Goal: Task Accomplishment & Management: Manage account settings

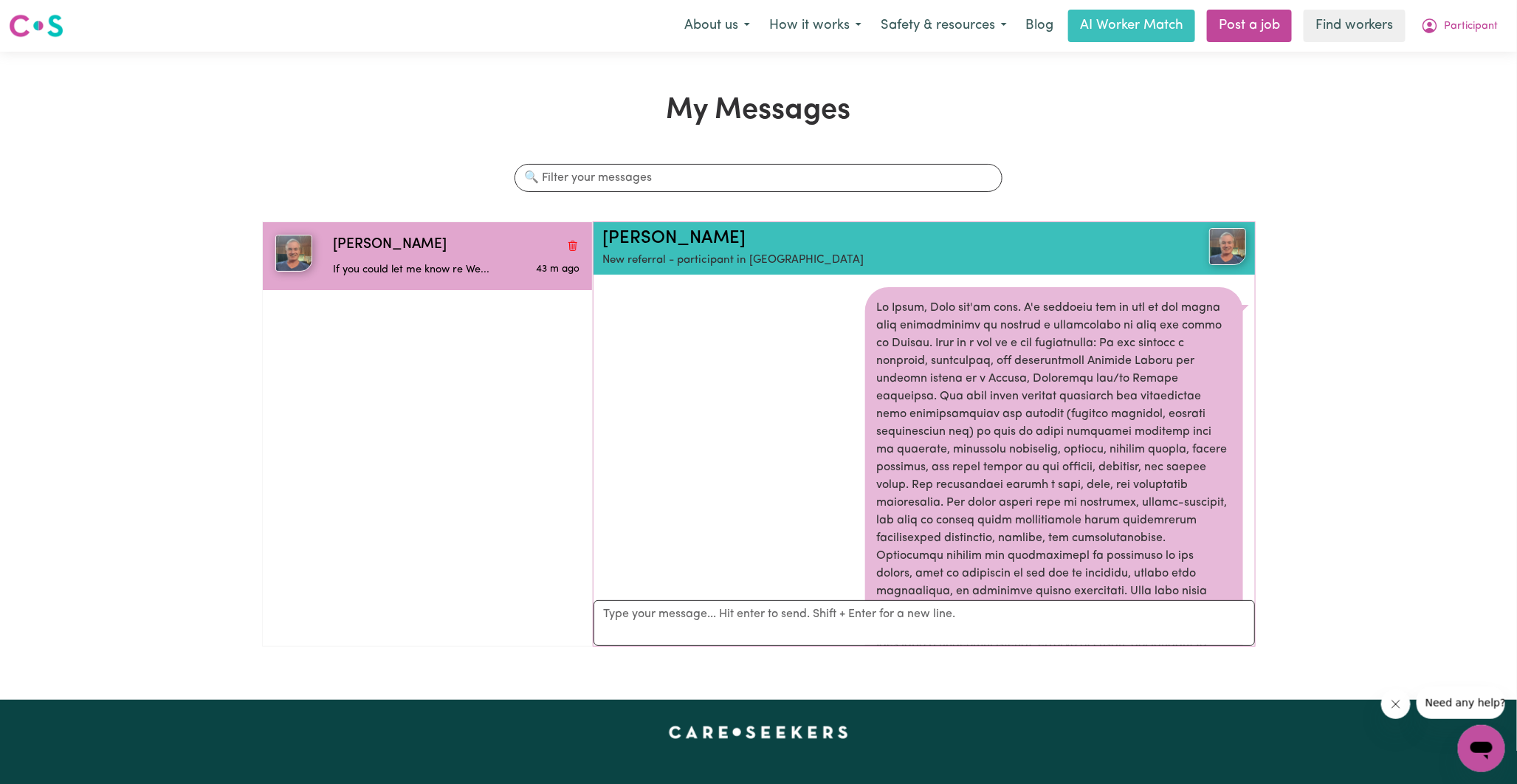
scroll to position [670, 0]
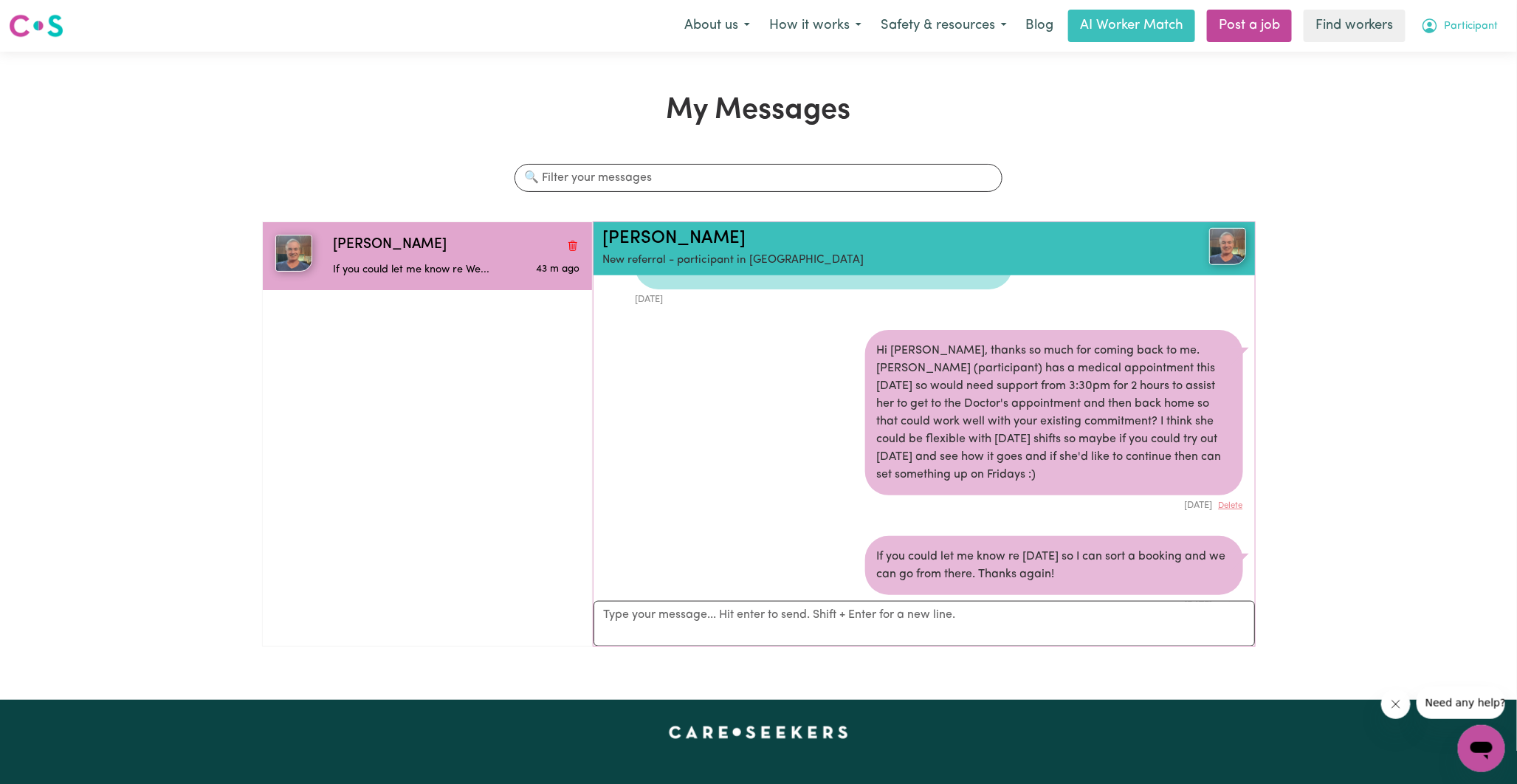
click at [1434, 31] on icon "My Account" at bounding box center [1430, 26] width 15 height 15
click at [1438, 62] on link "My Dashboard" at bounding box center [1449, 58] width 117 height 28
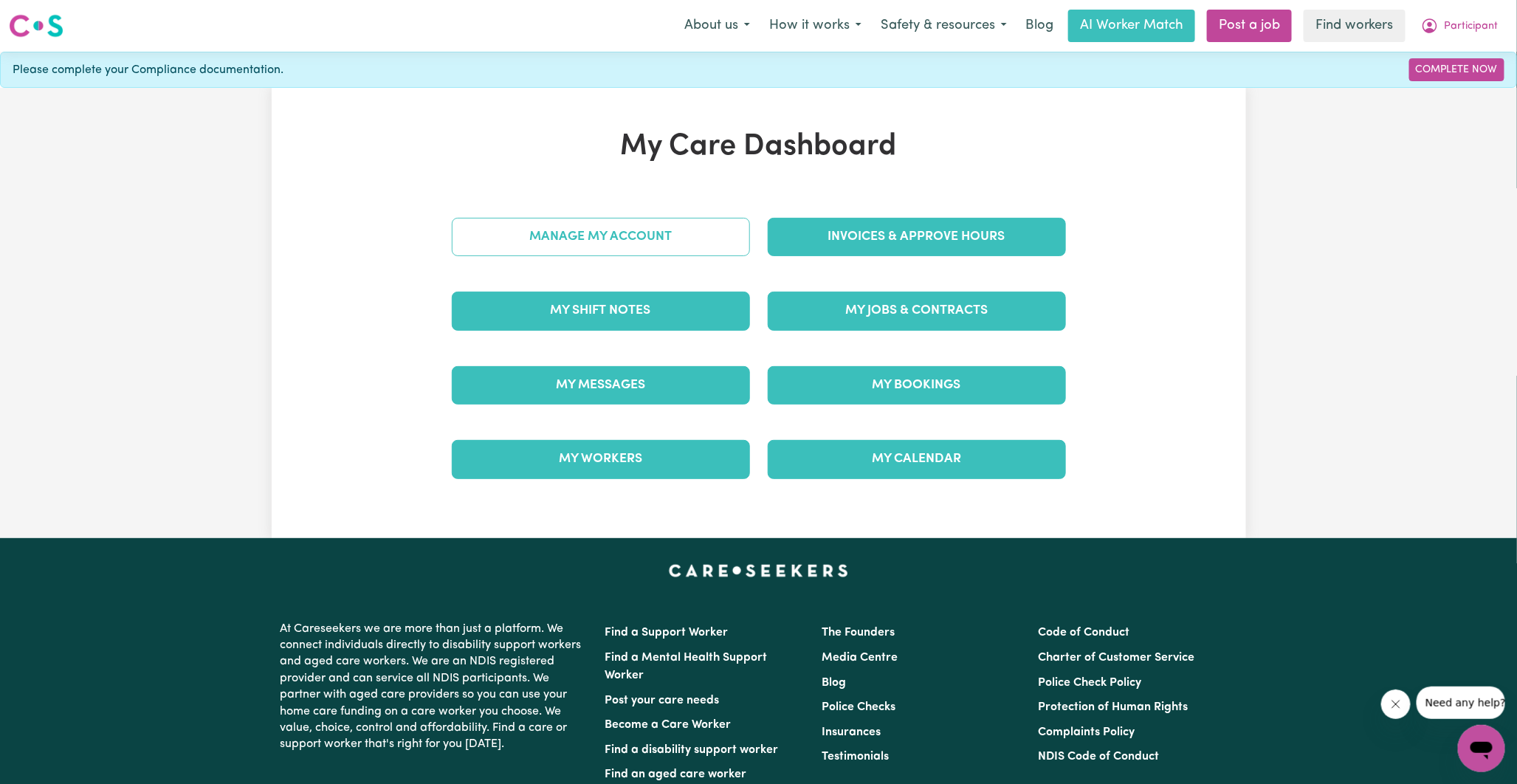
click at [672, 244] on link "Manage My Account" at bounding box center [600, 236] width 298 height 38
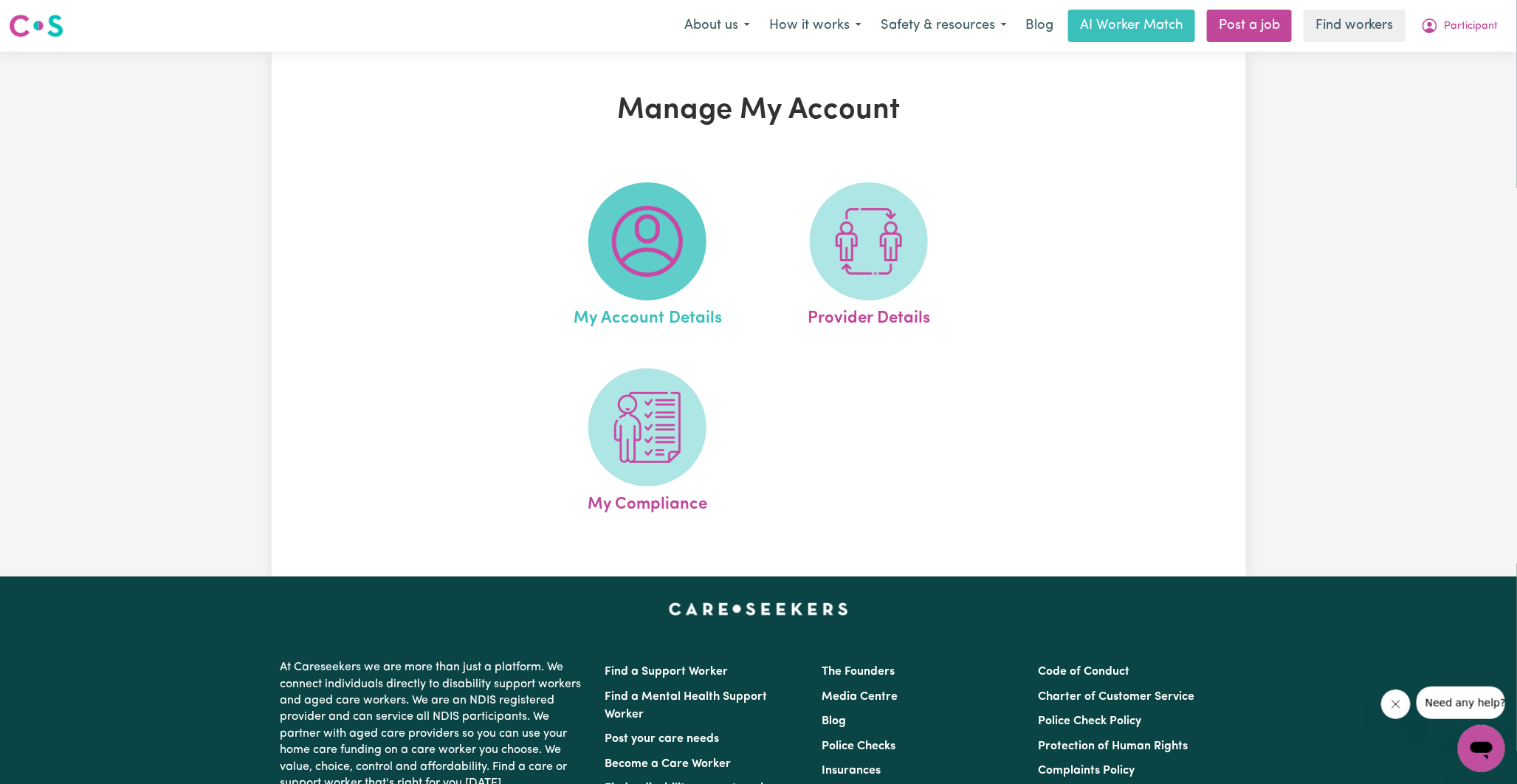
click at [637, 240] on img at bounding box center [648, 241] width 71 height 71
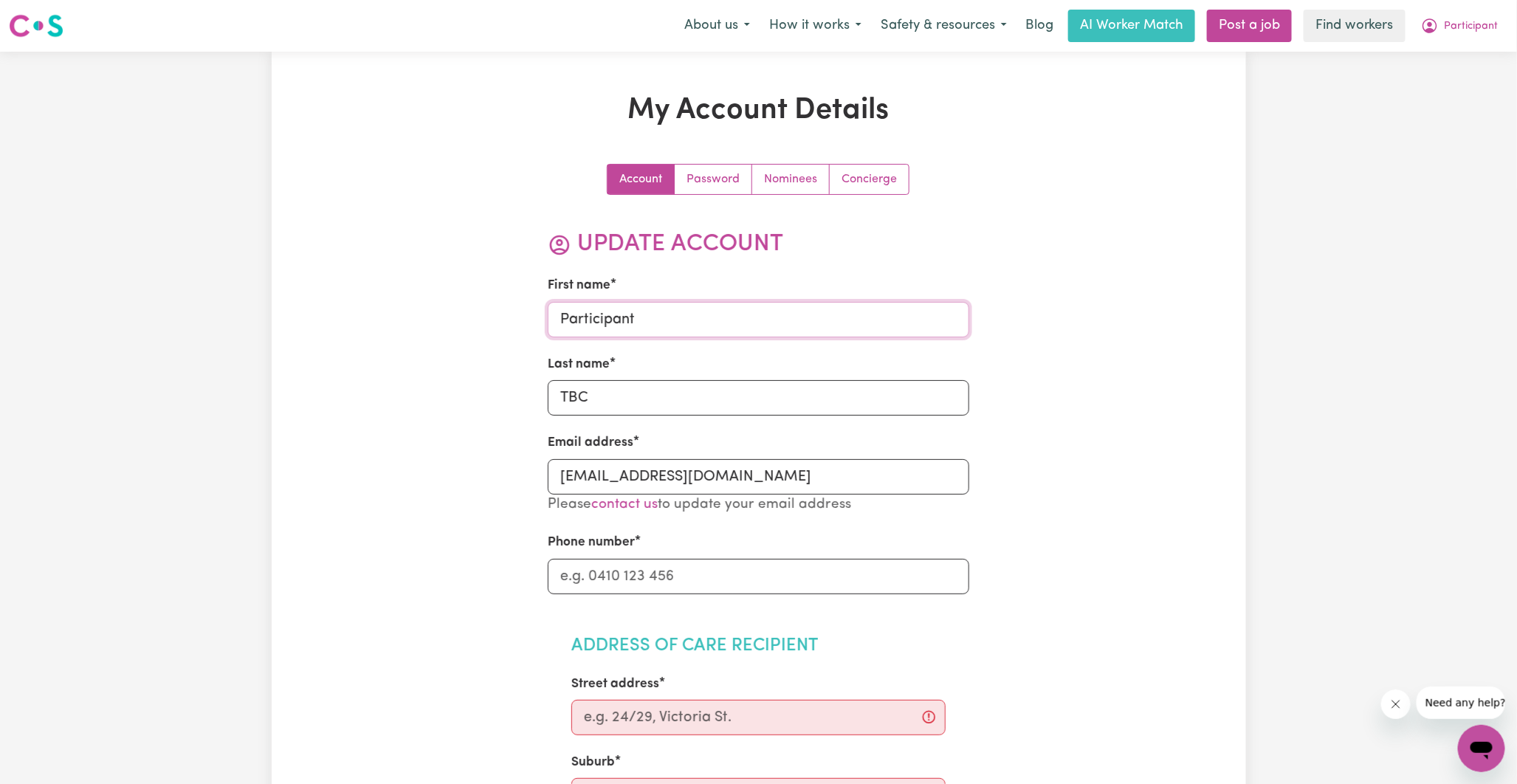
drag, startPoint x: 653, startPoint y: 322, endPoint x: 522, endPoint y: 314, distance: 131.2
type input "[PERSON_NAME]"
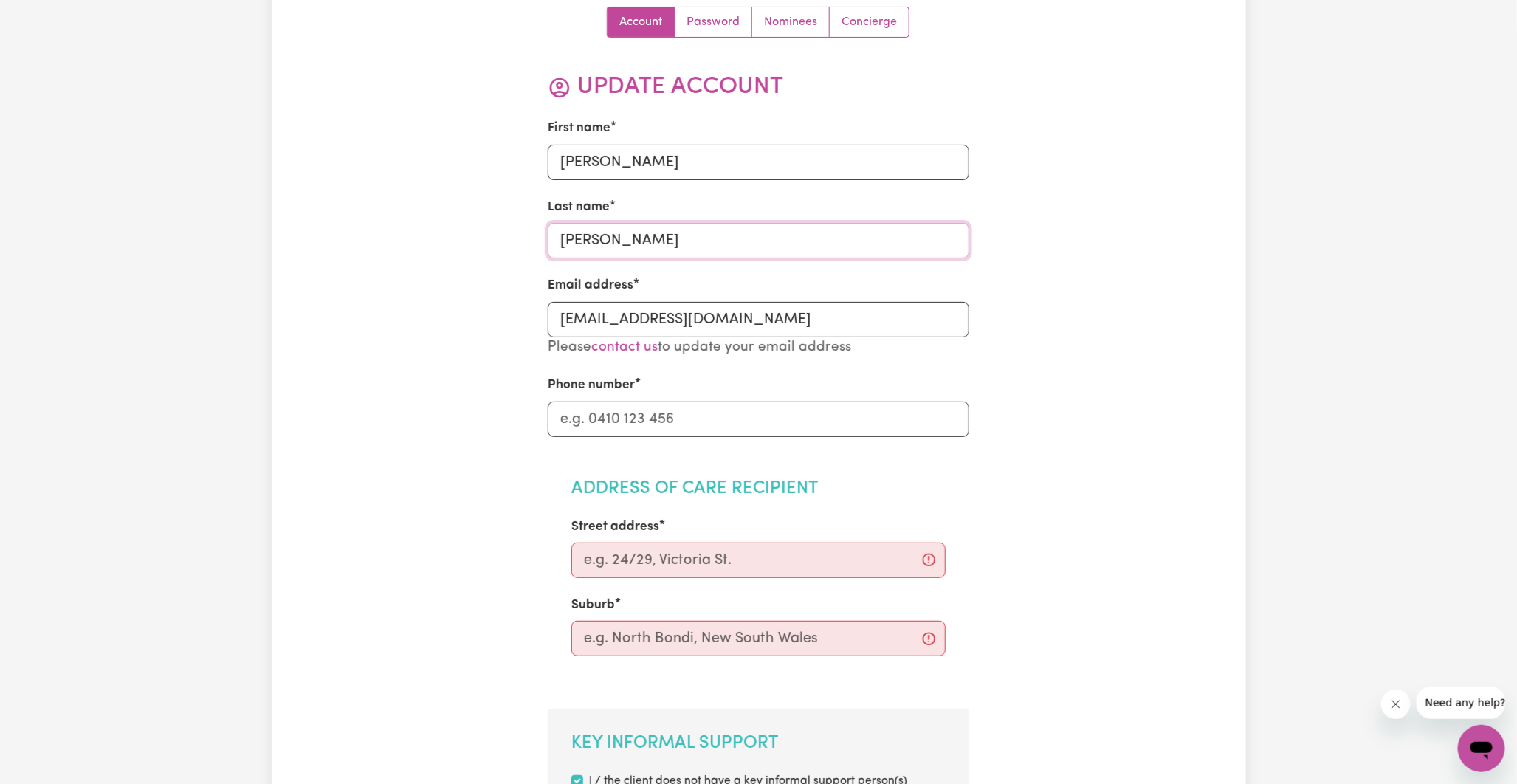
scroll to position [164, 0]
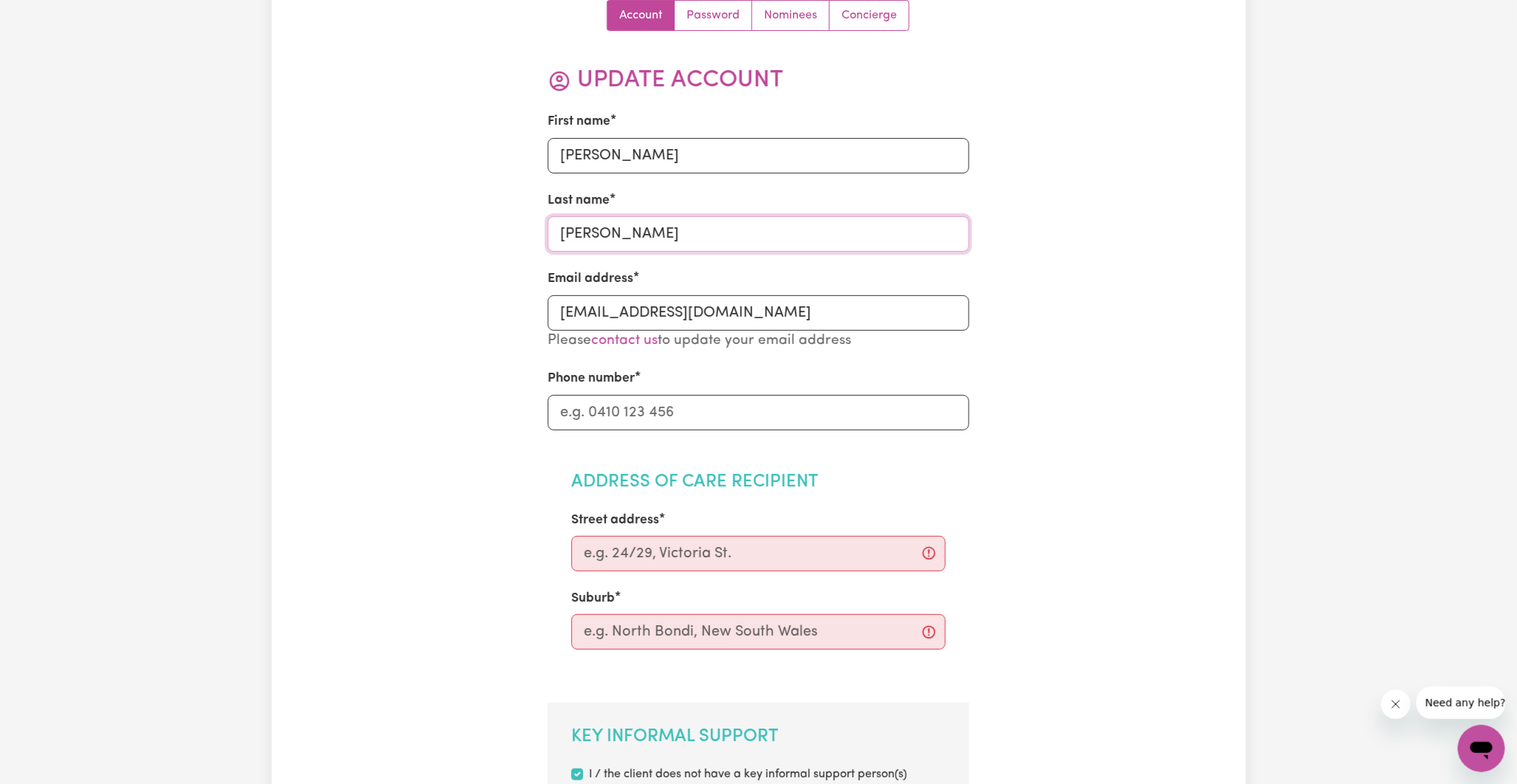
type input "[PERSON_NAME]"
click at [644, 416] on input "Phone number" at bounding box center [758, 413] width 422 height 36
